Goal: Check status: Check status

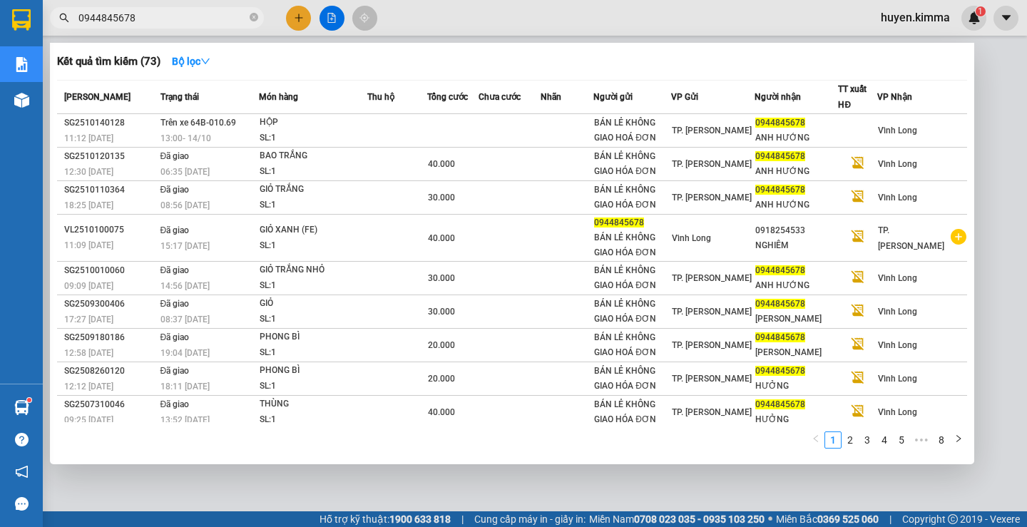
scroll to position [84, 0]
click at [249, 19] on span "0944845678" at bounding box center [157, 17] width 214 height 21
click at [255, 19] on icon "close-circle" at bounding box center [254, 17] width 9 height 9
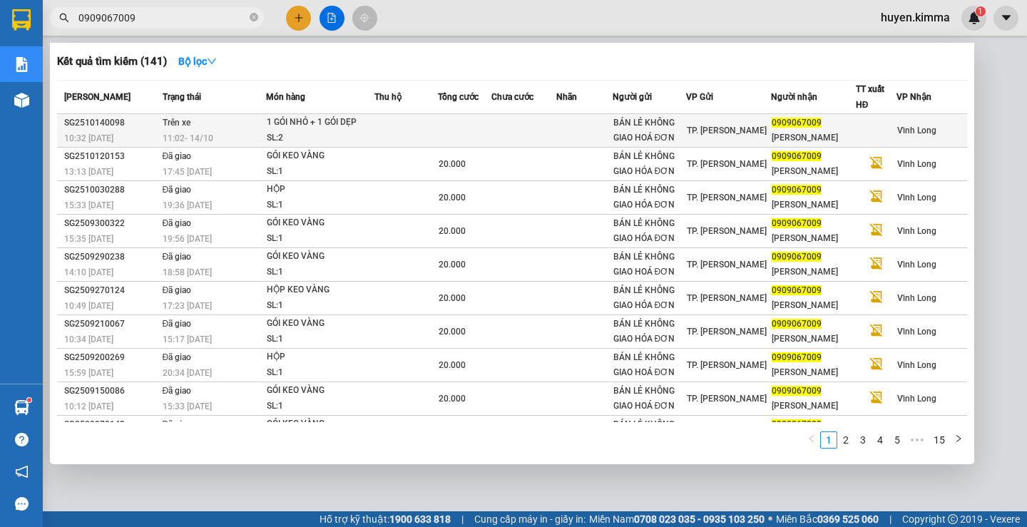
type input "0909067009"
click at [221, 134] on div "11:02 [DATE]" at bounding box center [214, 139] width 103 height 16
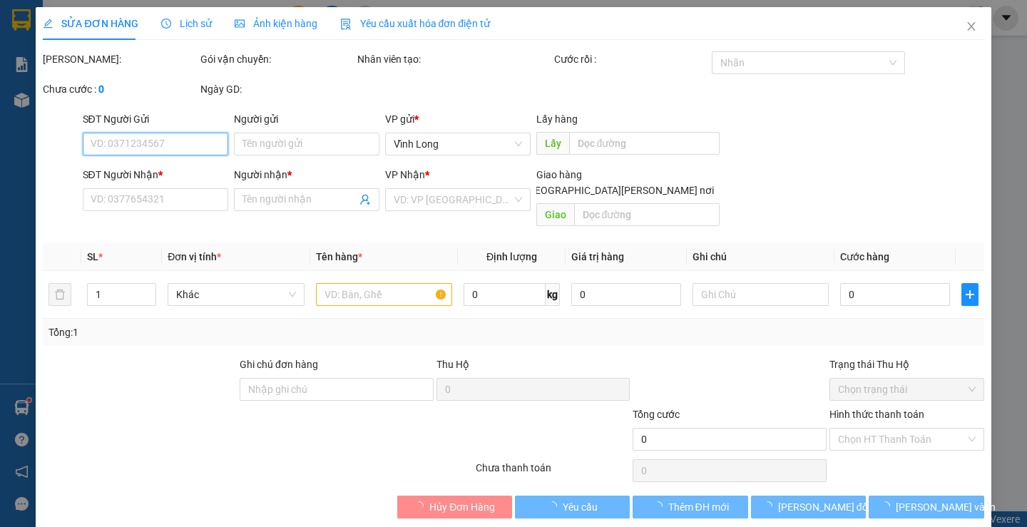
type input "BÁN LẺ KHÔNG GIAO HOÁ ĐƠN"
type input "0909067009"
type input "[PERSON_NAME]"
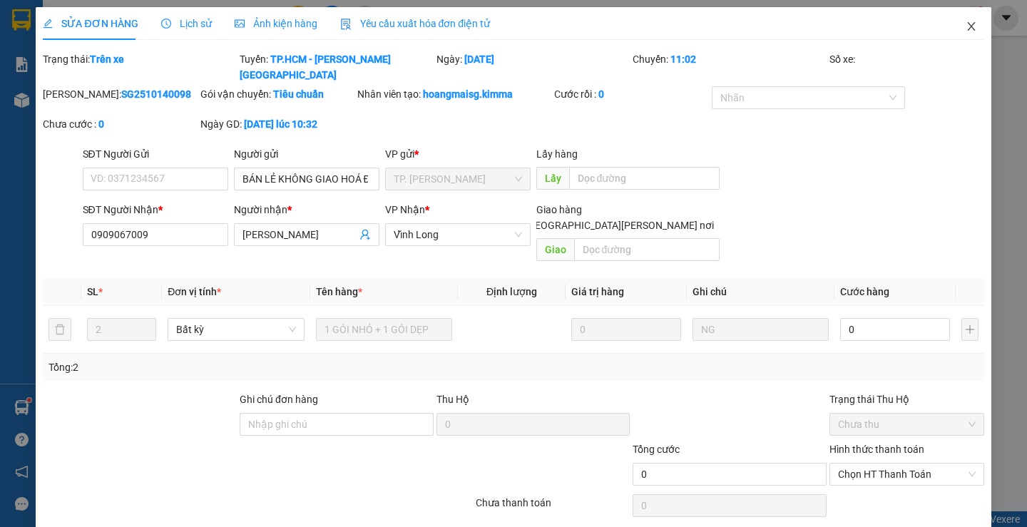
click at [966, 25] on icon "close" at bounding box center [971, 26] width 11 height 11
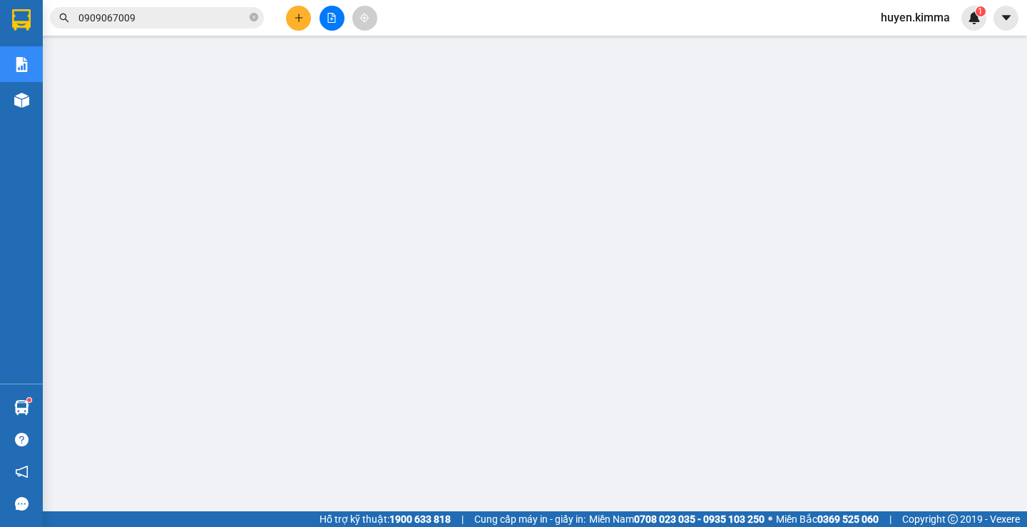
click at [131, 9] on span "0909067009" at bounding box center [157, 17] width 214 height 21
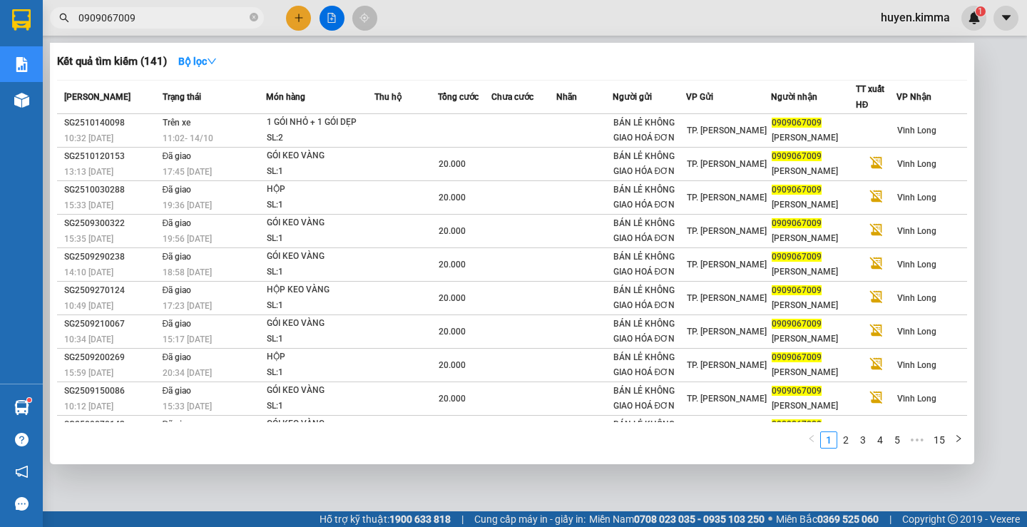
click at [165, 14] on input "0909067009" at bounding box center [162, 18] width 168 height 16
click at [381, 494] on div at bounding box center [513, 263] width 1027 height 527
